Goal: Book appointment/travel/reservation

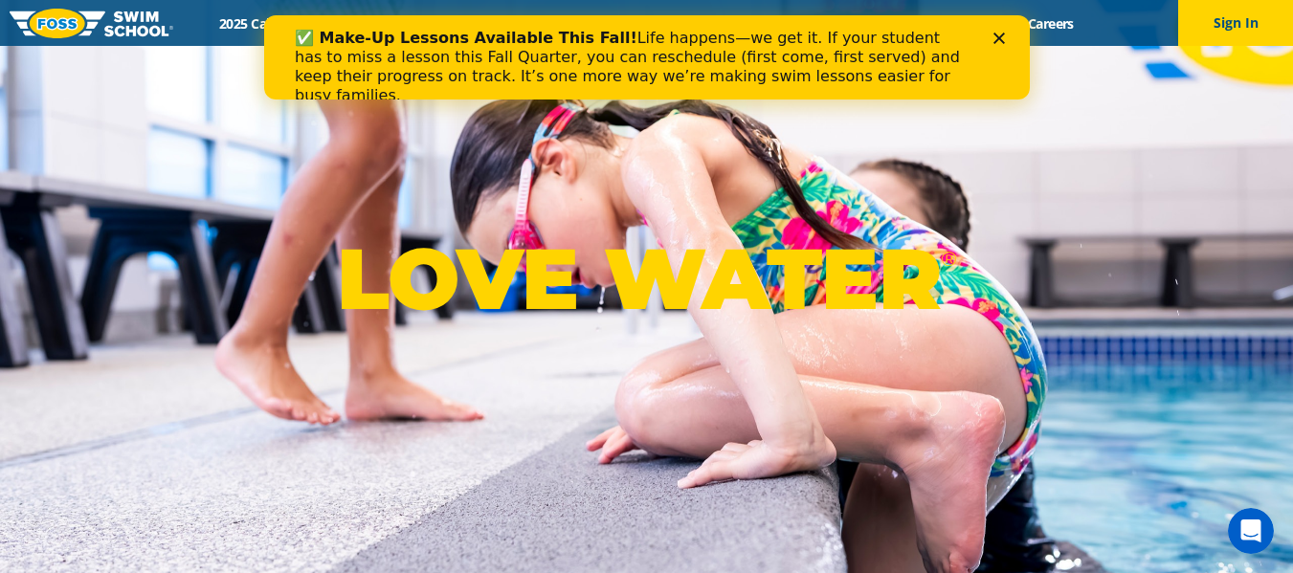
click at [1002, 33] on polygon "Close" at bounding box center [997, 38] width 11 height 11
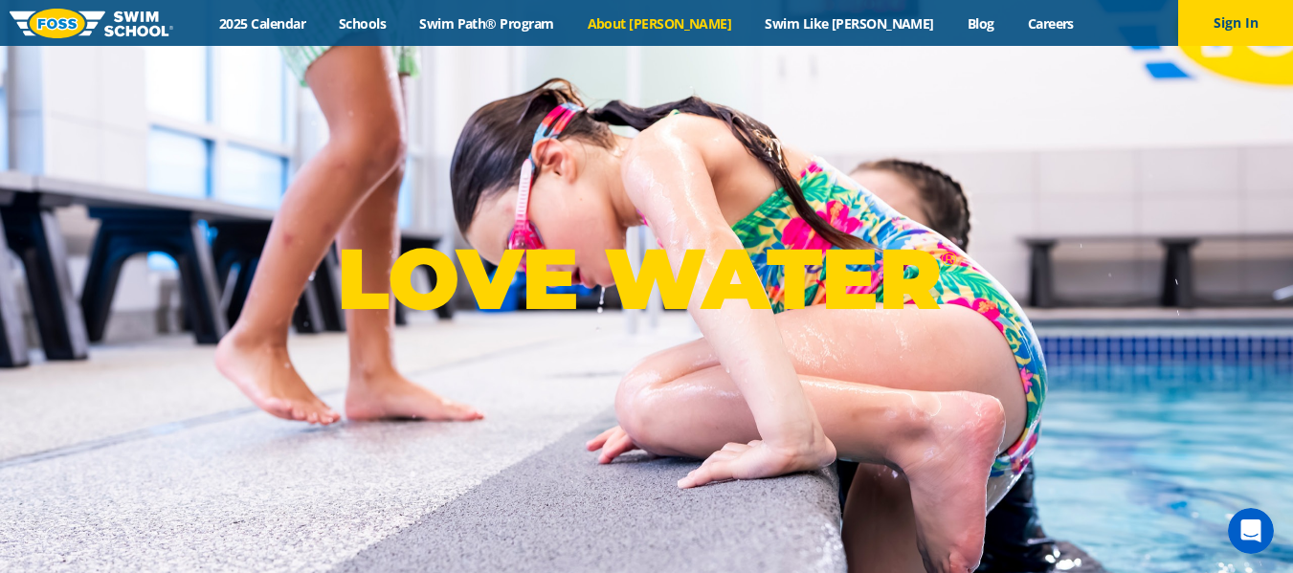
click at [653, 30] on link "About [PERSON_NAME]" at bounding box center [659, 23] width 178 height 18
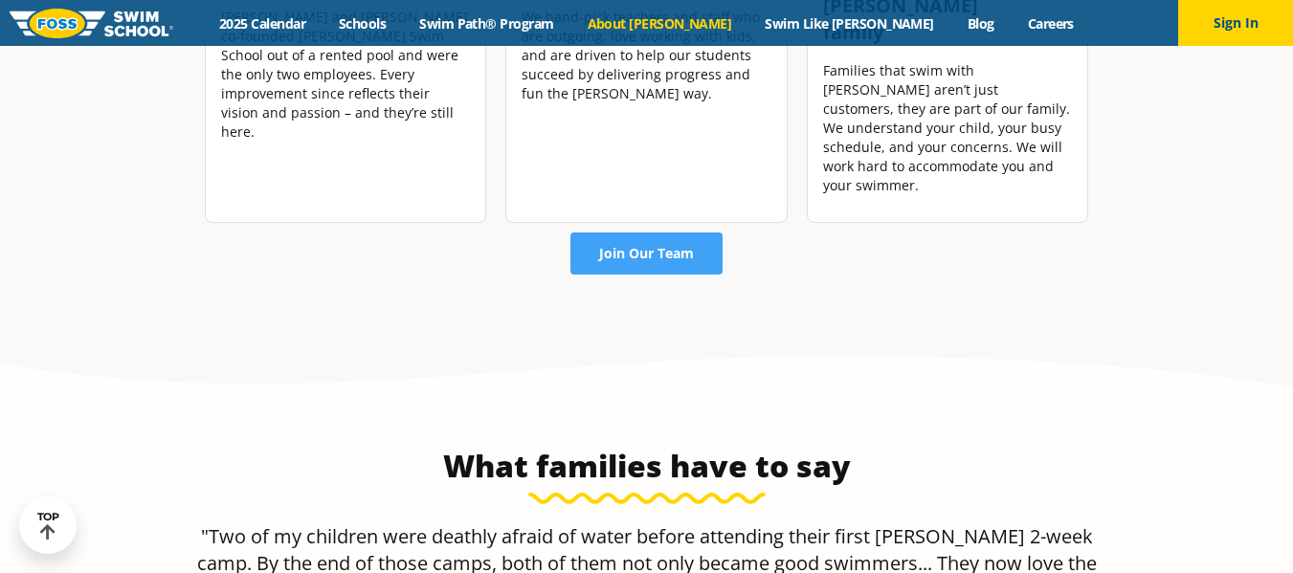
scroll to position [2911, 0]
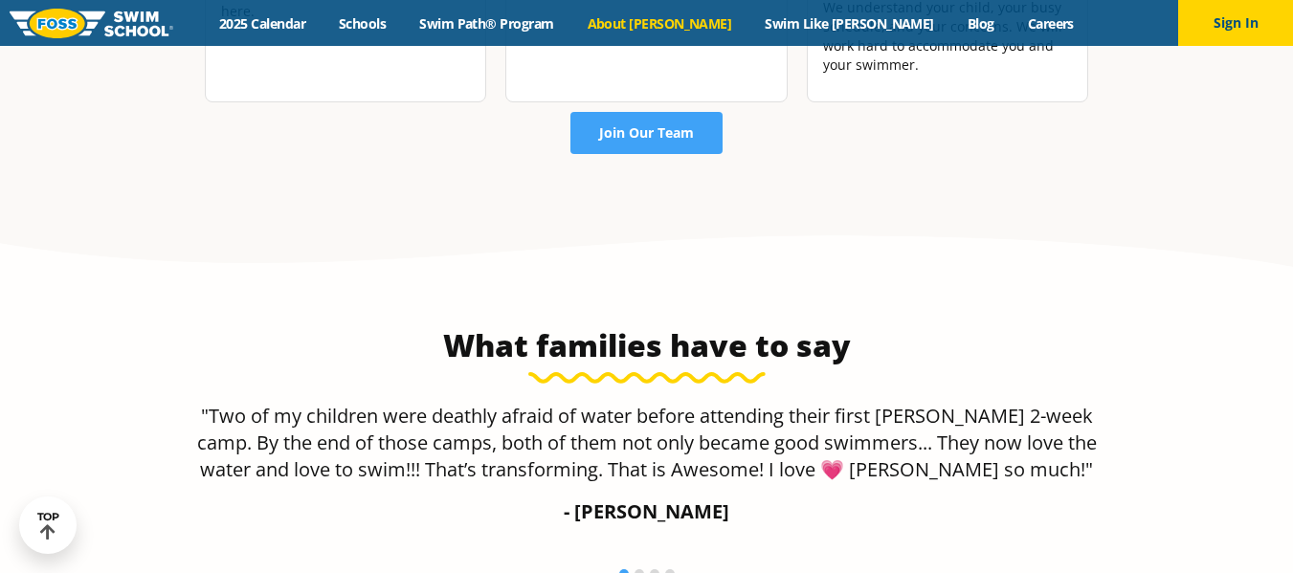
click at [1223, 323] on html "Skip to content Menu 2025 Calendar Schools Swim Path® Program About FOSS Swim L…" at bounding box center [646, 125] width 1293 height 6072
click at [1223, 323] on section "What families have to say "Two of my children were deathly afraid of water befo…" at bounding box center [646, 450] width 1293 height 458
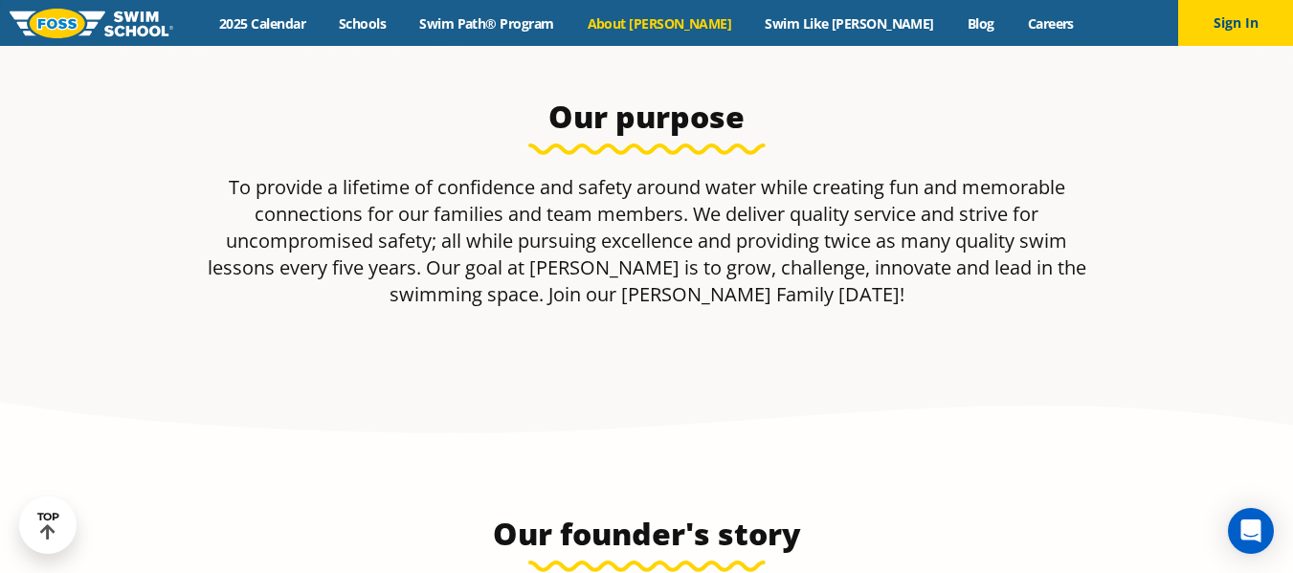
scroll to position [0, 0]
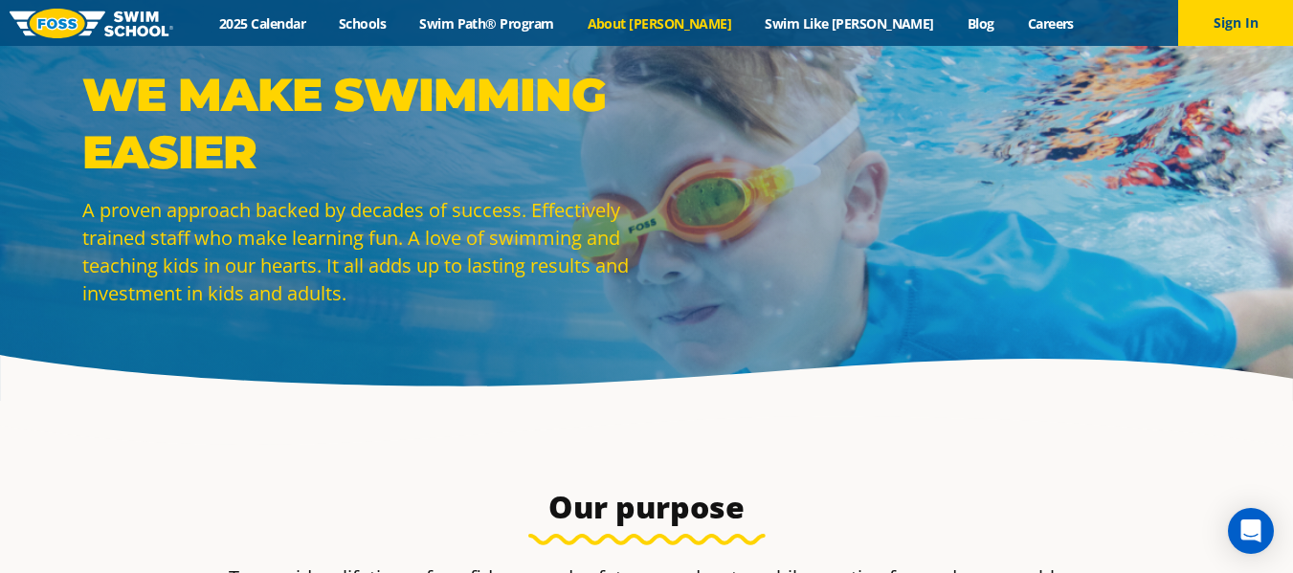
click at [428, 11] on div "Menu 2025 Calendar Schools Swim Path® Program About FOSS Swim Like Regan Blog C…" at bounding box center [646, 23] width 1293 height 46
click at [403, 30] on link "Schools" at bounding box center [363, 23] width 80 height 18
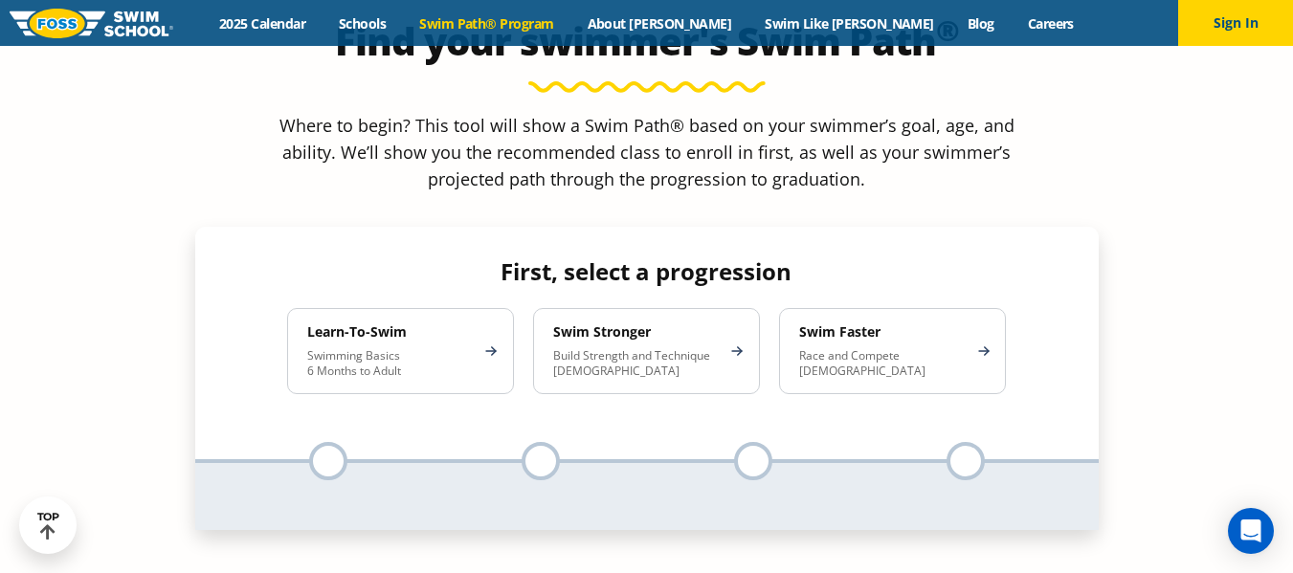
scroll to position [1758, 0]
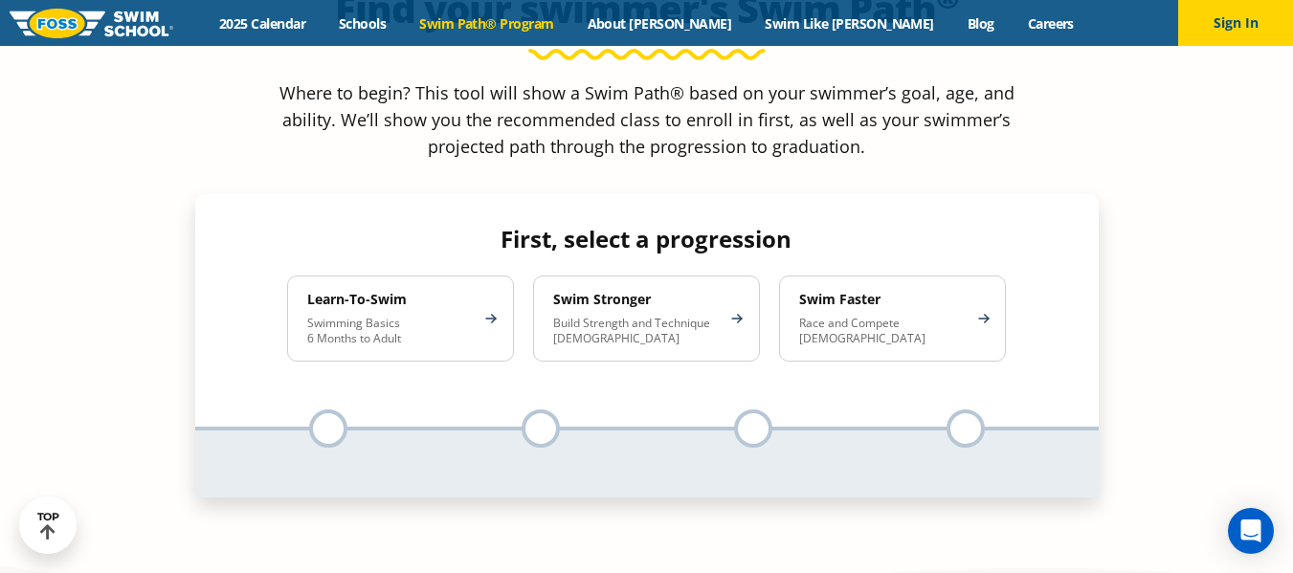
click at [674, 276] on div "Swim Stronger Build Strength and Technique 5-13 Years Old" at bounding box center [646, 319] width 227 height 86
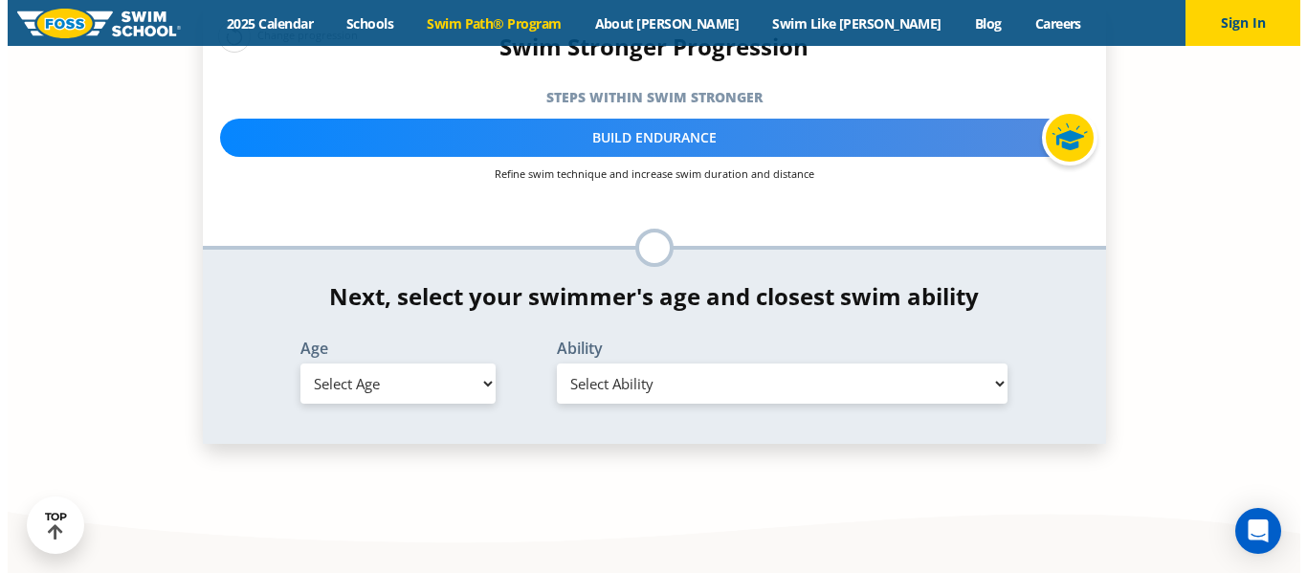
scroll to position [2097, 0]
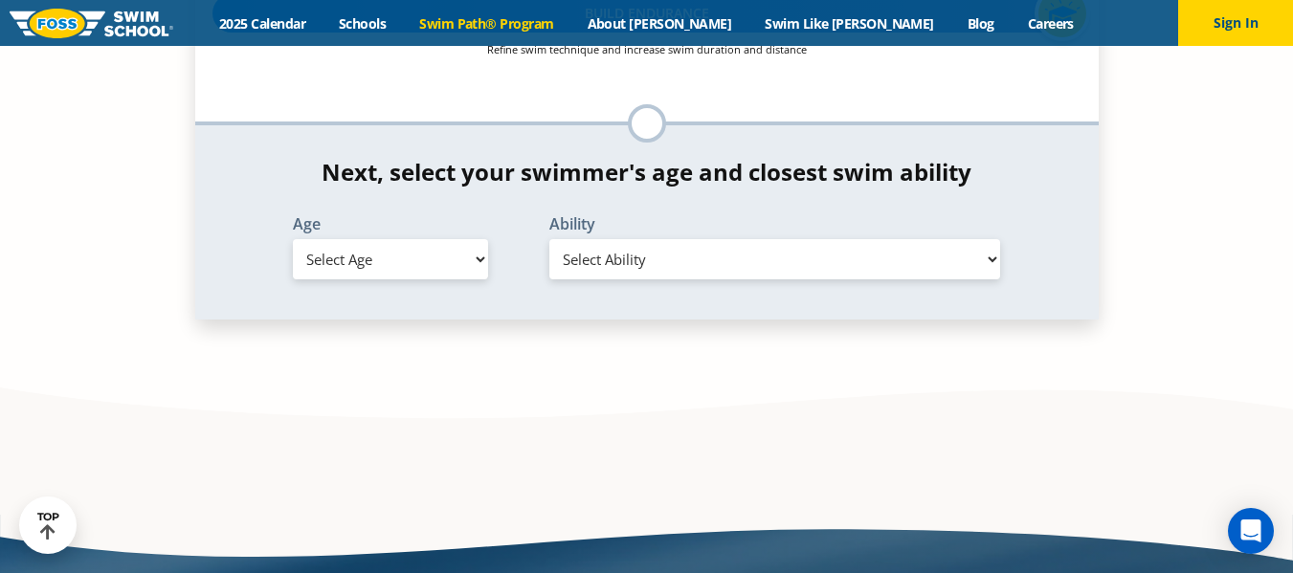
click at [447, 239] on select "Select Age 6 months - 1 year 1 year 2 years 3 years 4 years 5 years 6 years 7 y…" at bounding box center [390, 259] width 195 height 40
select select "8-years"
click at [293, 239] on select "Select Age 6 months - 1 year 1 year 2 years 3 years 4 years 5 years 6 years 7 y…" at bounding box center [390, 259] width 195 height 40
click at [682, 239] on select "Select Ability First in-water experience When in the water, reliant on a life j…" at bounding box center [775, 259] width 452 height 40
select select "8-years-swims-front-crawl-and-backstroke-for-25-ft-with-a-flip-from-stomach-to-…"
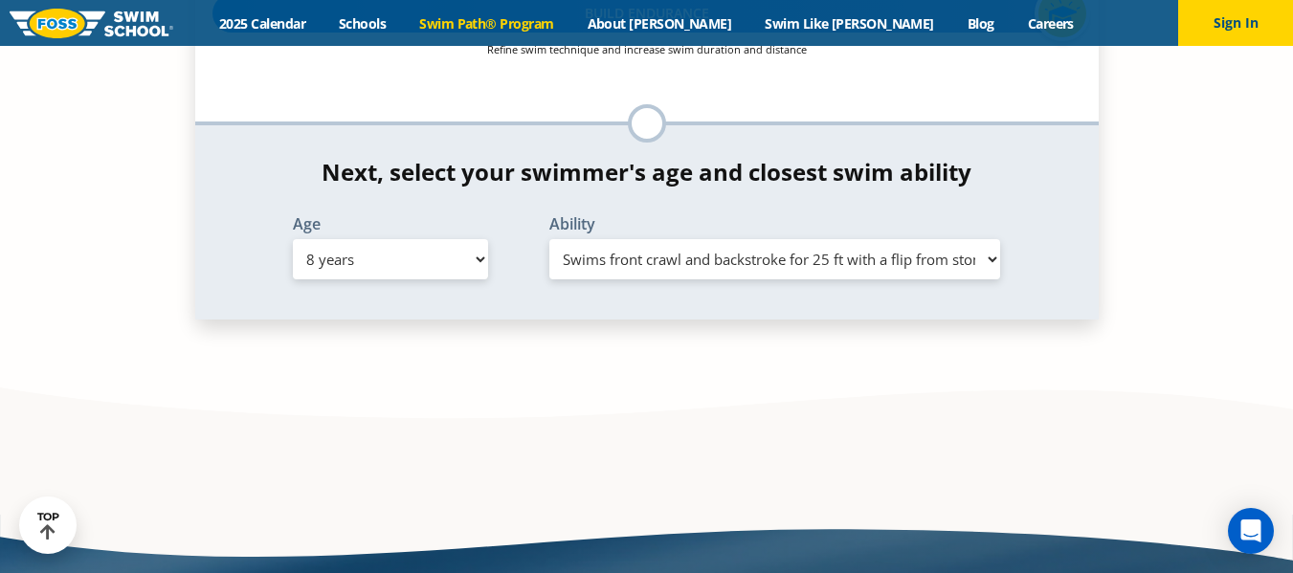
click at [549, 239] on select "Select Ability First in-water experience When in the water, reliant on a life j…" at bounding box center [775, 259] width 452 height 40
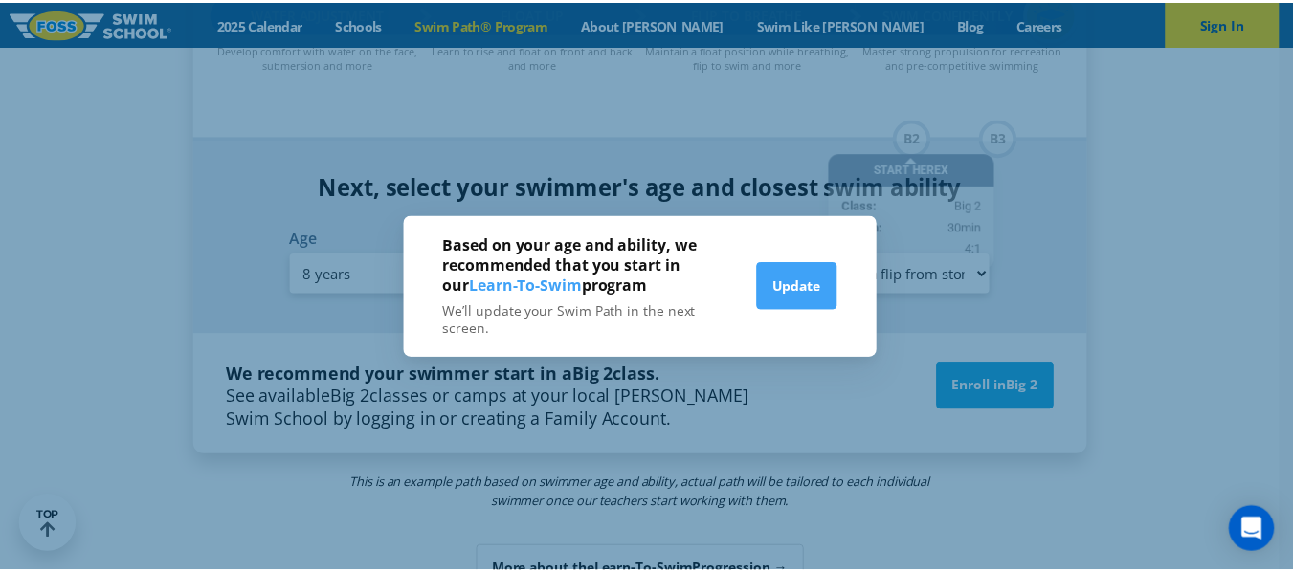
scroll to position [2111, 0]
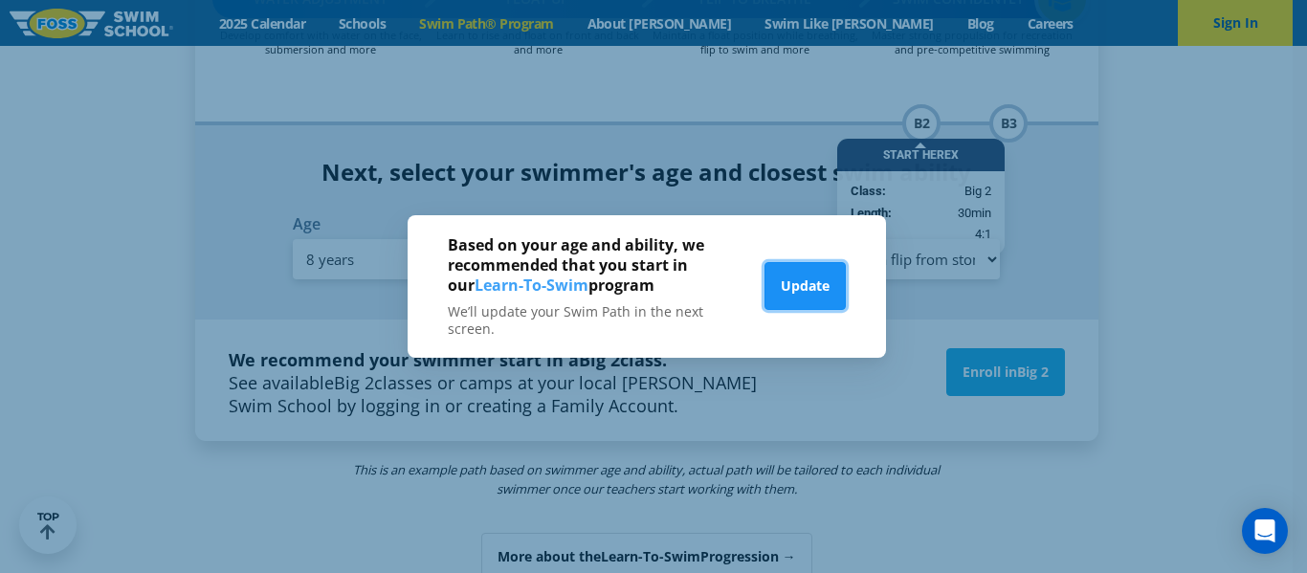
click at [822, 283] on button "Update" at bounding box center [805, 286] width 81 height 48
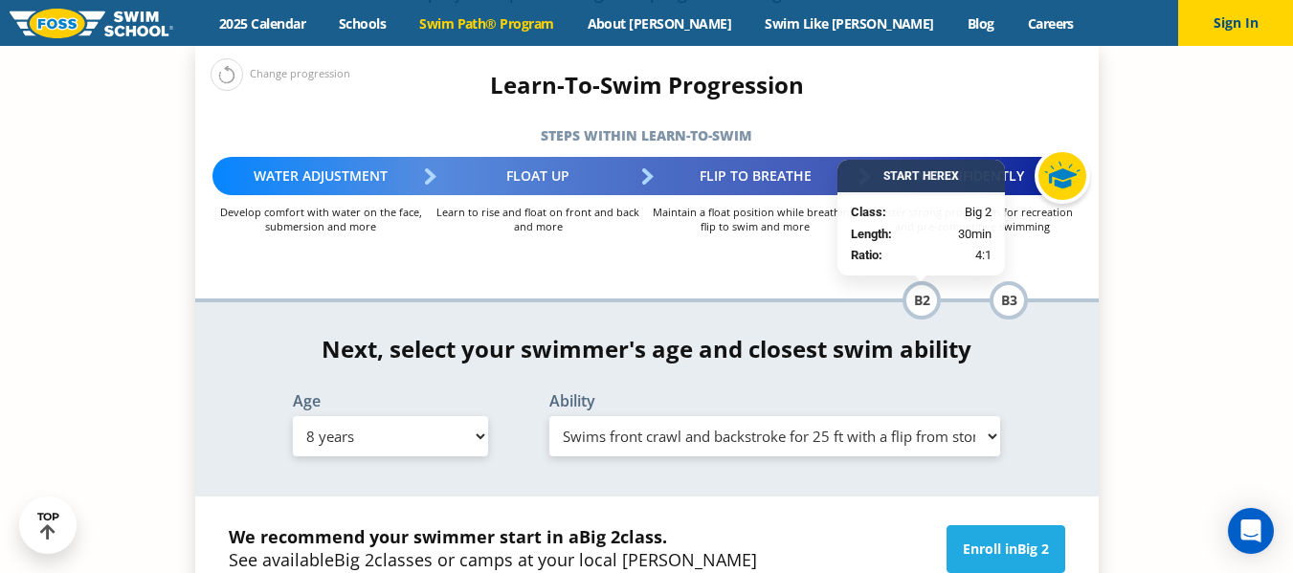
scroll to position [1958, 0]
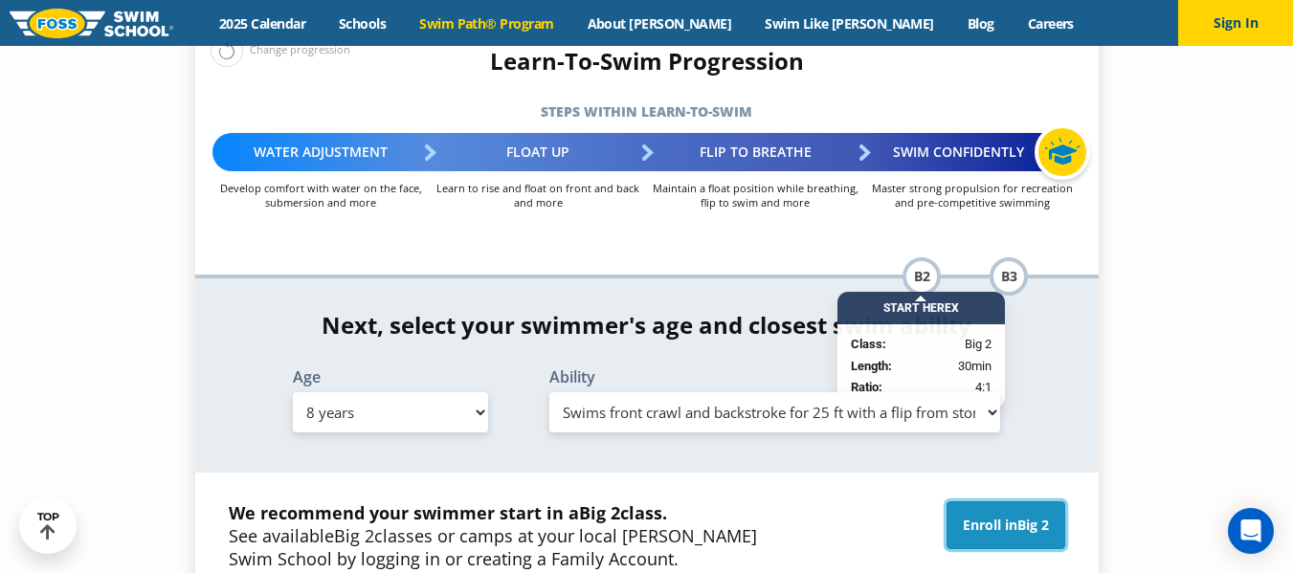
click at [1037, 516] on span "Big 2" at bounding box center [1033, 525] width 32 height 18
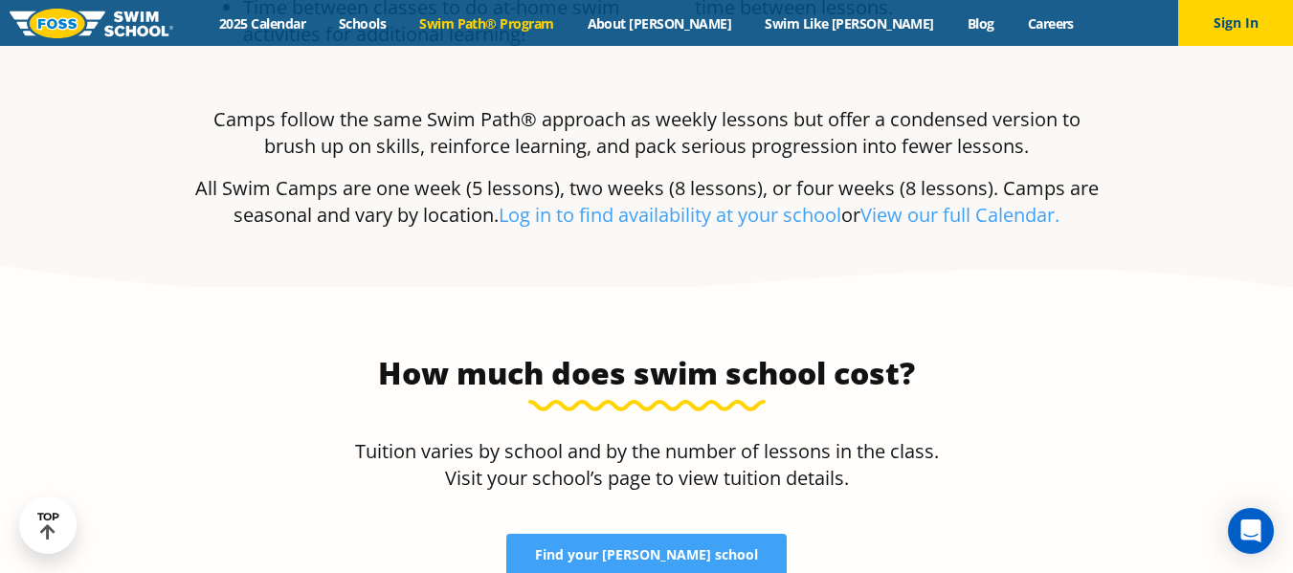
scroll to position [3732, 0]
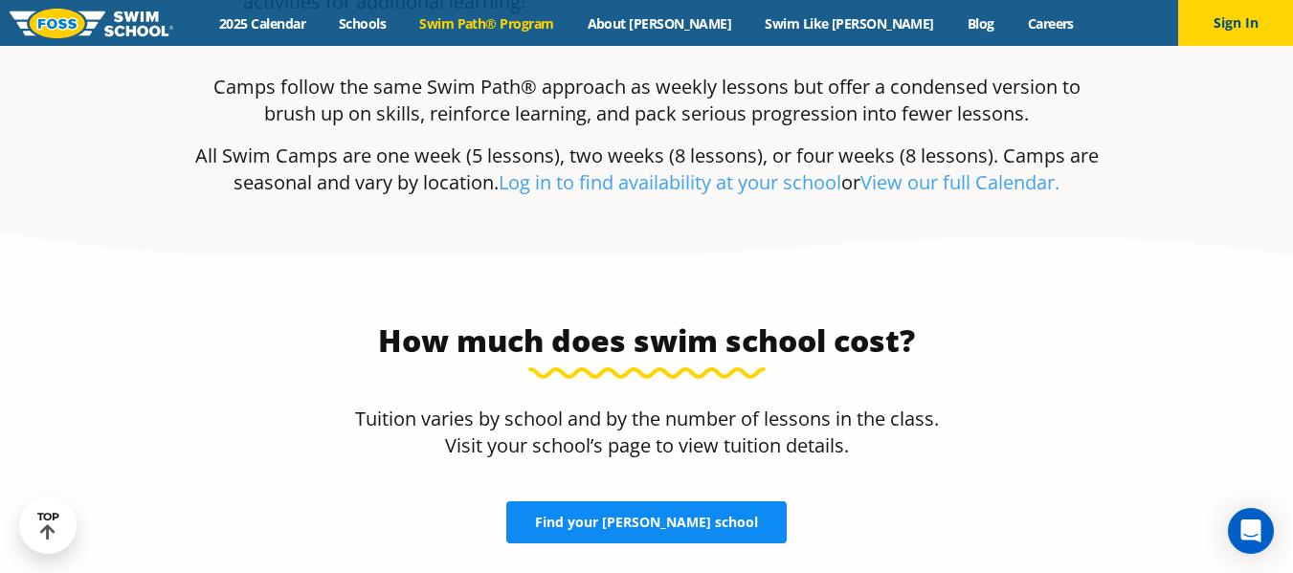
click at [671, 516] on span "Find your FOSS school" at bounding box center [646, 522] width 223 height 13
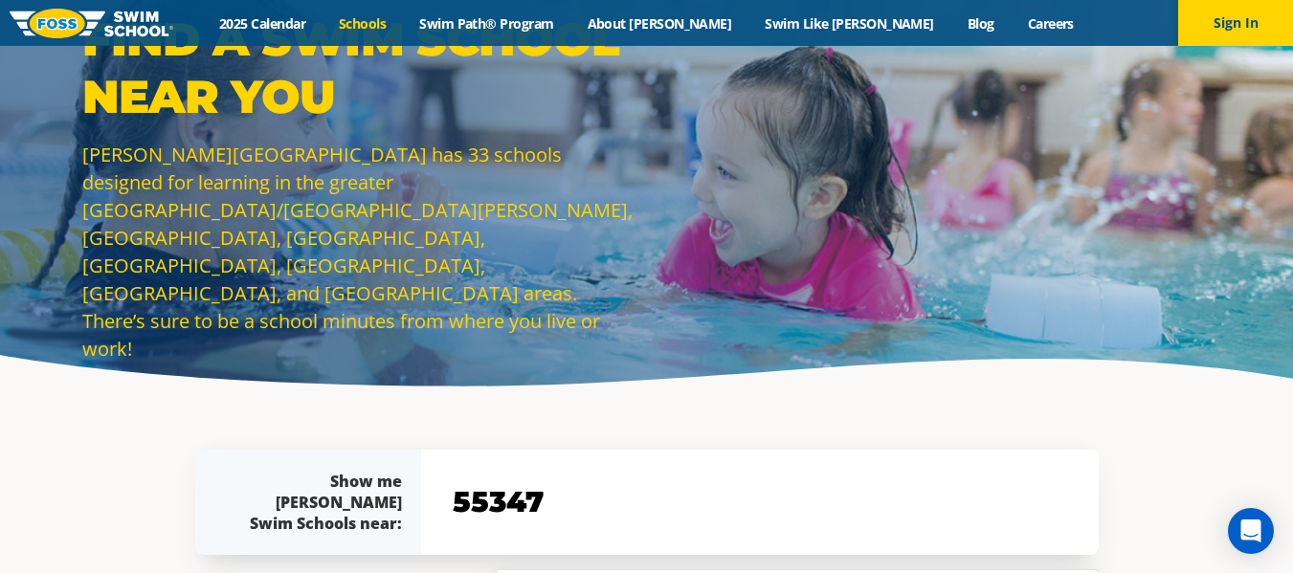
type input "55347"
click at [636, 502] on input "55347" at bounding box center [760, 503] width 624 height 56
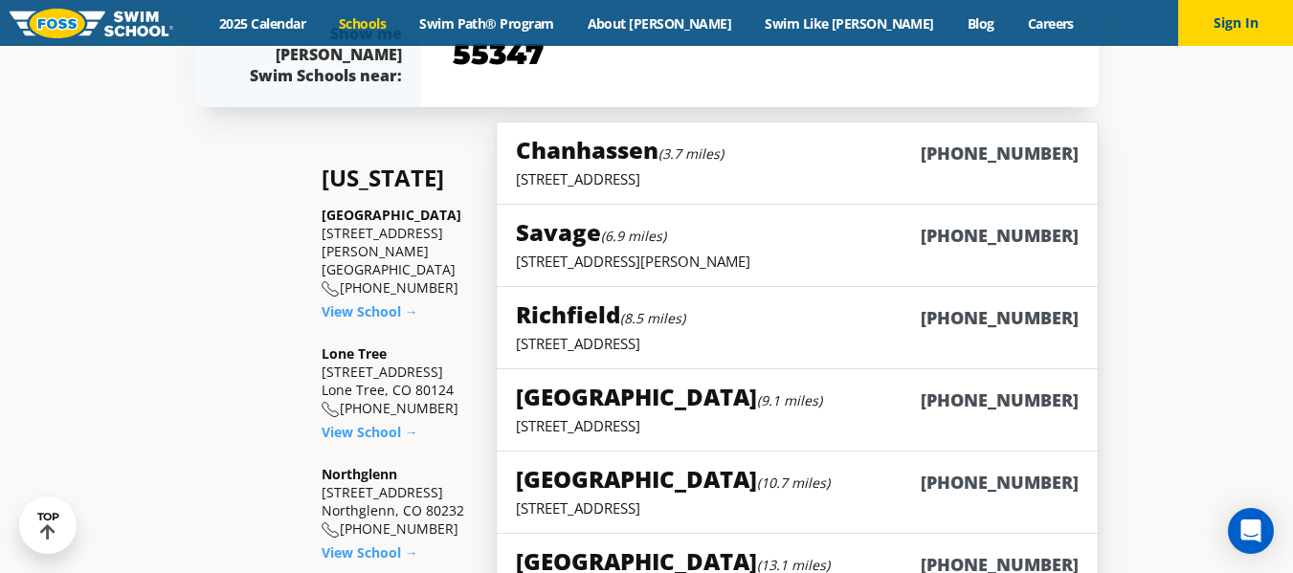
scroll to position [473, 0]
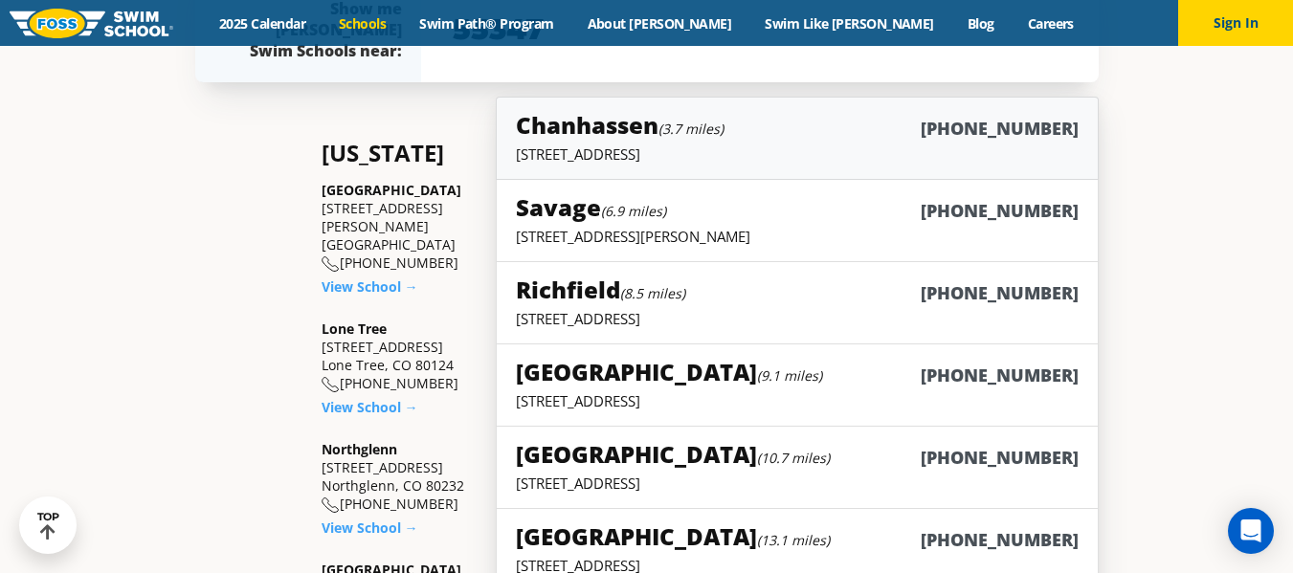
click at [600, 131] on h5 "Chanhassen (3.7 miles)" at bounding box center [620, 125] width 208 height 32
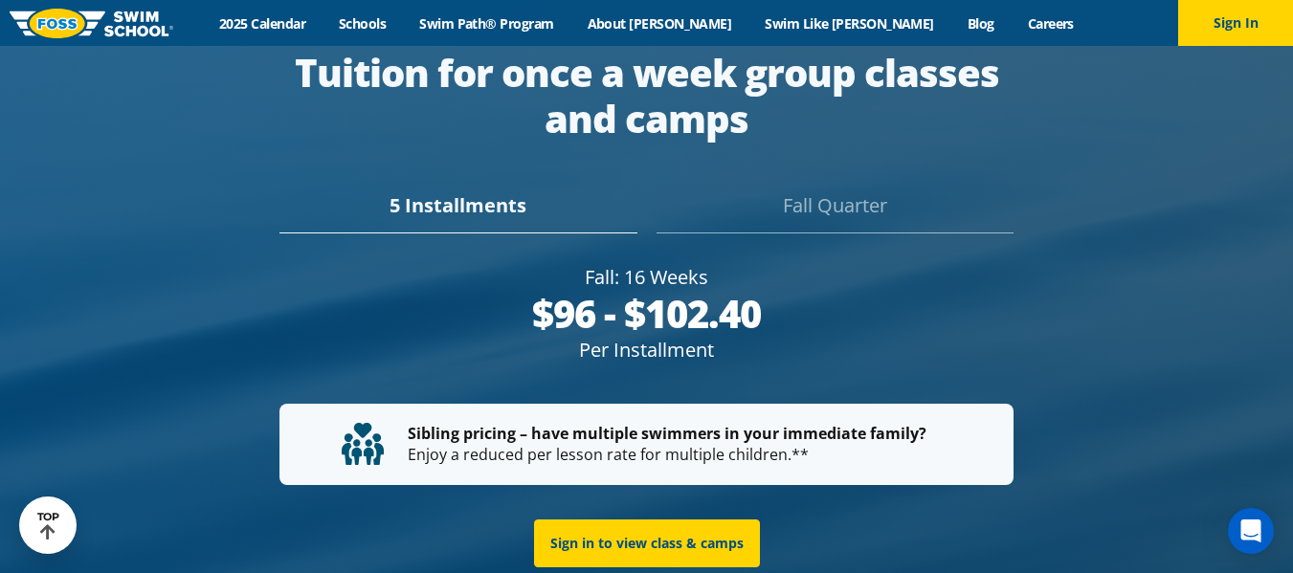
scroll to position [3445, 0]
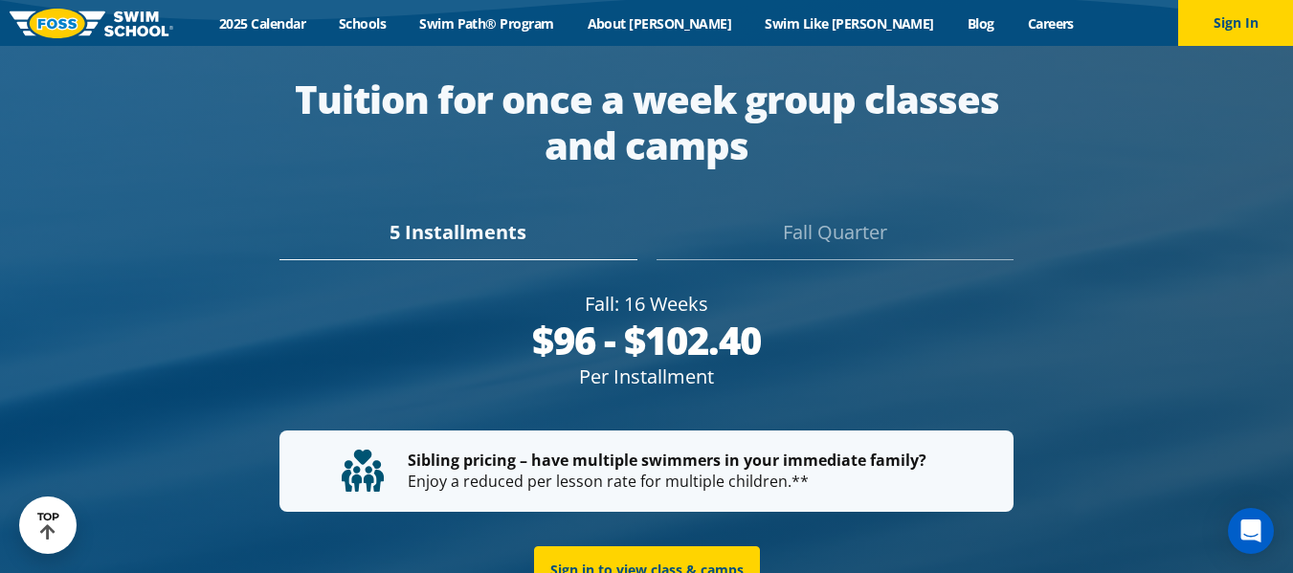
drag, startPoint x: 575, startPoint y: 264, endPoint x: 759, endPoint y: 268, distance: 183.8
click at [759, 318] on div "$96 - $102.40" at bounding box center [646, 341] width 734 height 46
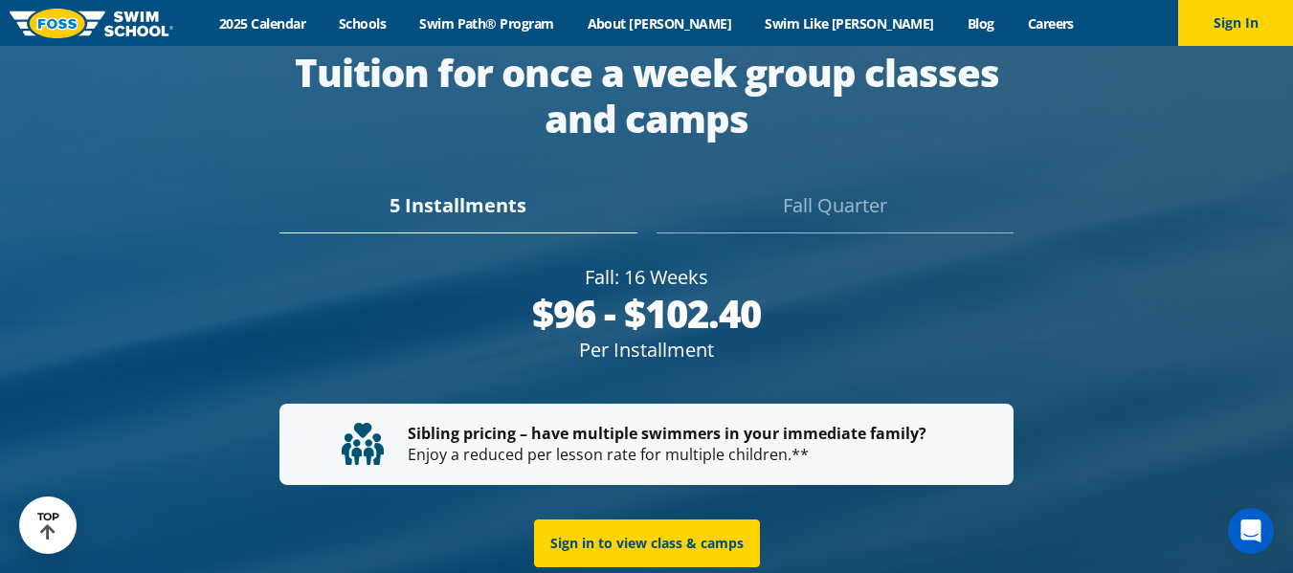
click at [777, 291] on div "$96 - $102.40" at bounding box center [646, 314] width 734 height 46
click at [890, 191] on div "Fall Quarter" at bounding box center [835, 212] width 357 height 42
